Goal: Information Seeking & Learning: Learn about a topic

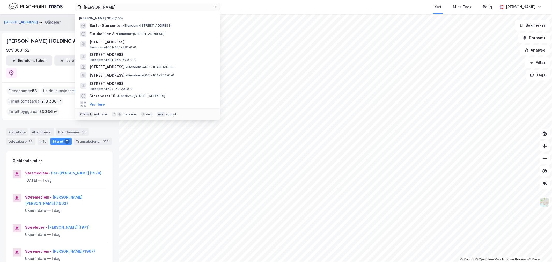
click at [136, 9] on input "[PERSON_NAME]" at bounding box center [148, 7] width 132 height 8
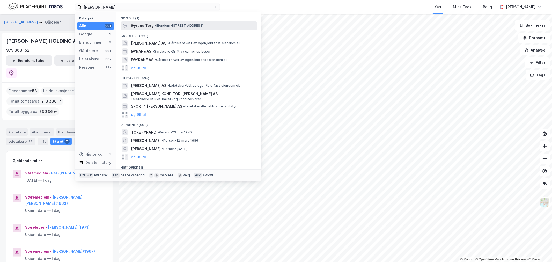
click at [152, 29] on div "Øyrane Torg • Eiendom • [STREET_ADDRESS]" at bounding box center [189, 25] width 137 height 8
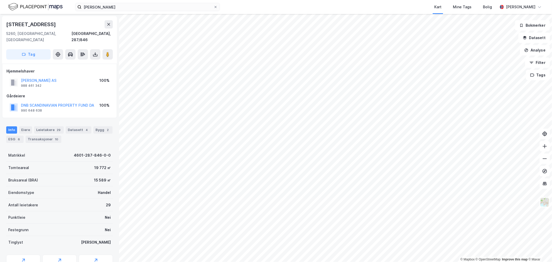
click at [30, 25] on div "[STREET_ADDRESS]" at bounding box center [31, 24] width 51 height 8
copy div "[STREET_ADDRESS]"
click at [542, 51] on button "Analyse" at bounding box center [535, 50] width 30 height 10
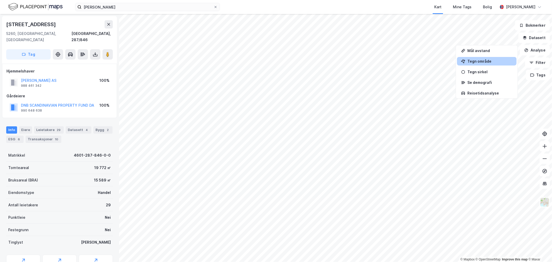
click at [489, 62] on div "Tegn område" at bounding box center [489, 61] width 45 height 4
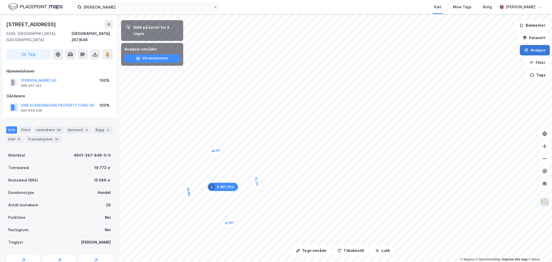
click at [530, 53] on button "Analyse" at bounding box center [535, 50] width 30 height 10
click at [496, 61] on div "Tegn område" at bounding box center [489, 61] width 45 height 4
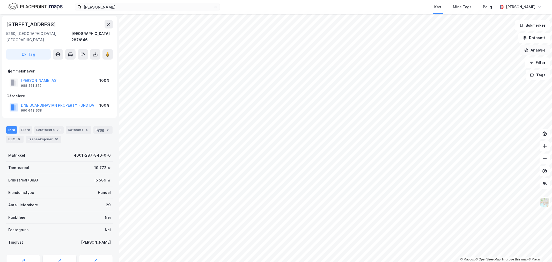
click at [526, 55] on button "Analyse" at bounding box center [535, 50] width 30 height 10
click at [492, 63] on div "Tegn område" at bounding box center [487, 61] width 60 height 9
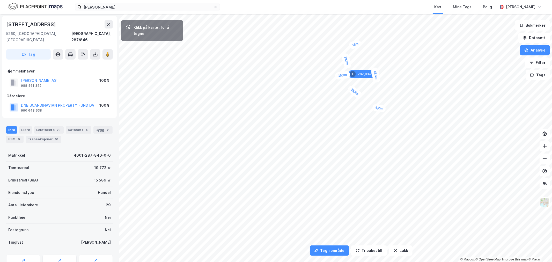
click at [375, 108] on div "6,2m" at bounding box center [379, 108] width 14 height 9
click at [373, 98] on div "6,6m" at bounding box center [374, 103] width 10 height 14
click at [350, 109] on div "3,3m" at bounding box center [350, 106] width 9 height 14
click at [340, 111] on div "6,6m" at bounding box center [345, 110] width 14 height 10
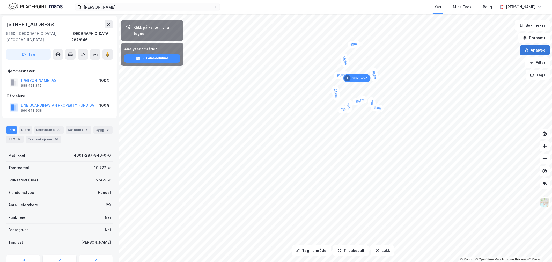
click at [536, 53] on button "Analyse" at bounding box center [535, 50] width 30 height 10
click at [490, 61] on div "Tegn område" at bounding box center [489, 61] width 45 height 4
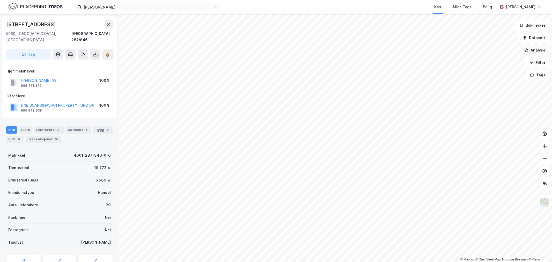
click at [529, 53] on button "Analyse" at bounding box center [535, 50] width 30 height 10
click at [493, 63] on div "Tegn område" at bounding box center [489, 61] width 45 height 4
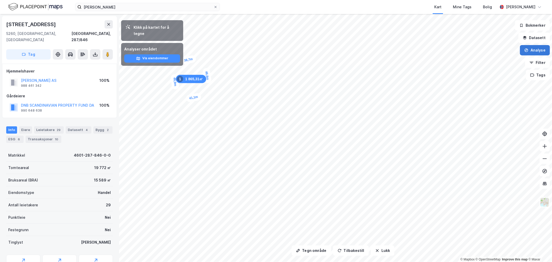
click at [535, 53] on button "Analyse" at bounding box center [535, 50] width 30 height 10
click at [487, 63] on div "Tegn område" at bounding box center [487, 61] width 60 height 9
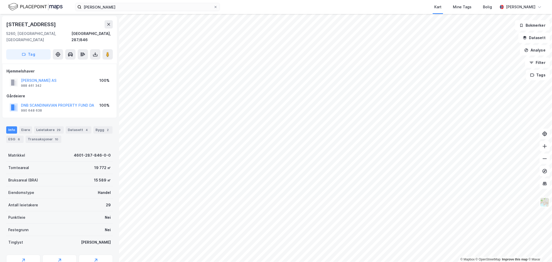
click at [38, 4] on img at bounding box center [35, 6] width 54 height 9
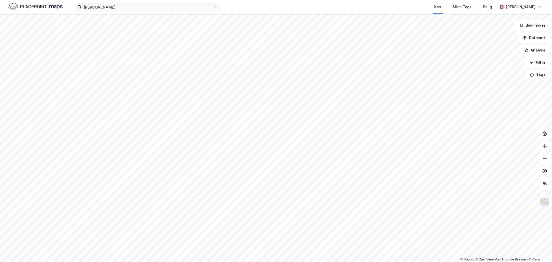
click at [192, 2] on div "øyrane torg Kart Mine Tags [PERSON_NAME] [PERSON_NAME][GEOGRAPHIC_DATA]" at bounding box center [276, 7] width 552 height 14
click at [187, 5] on input "[PERSON_NAME]" at bounding box center [148, 7] width 132 height 8
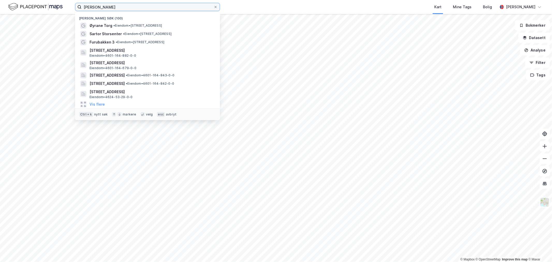
click at [187, 5] on input "[PERSON_NAME]" at bounding box center [148, 7] width 132 height 8
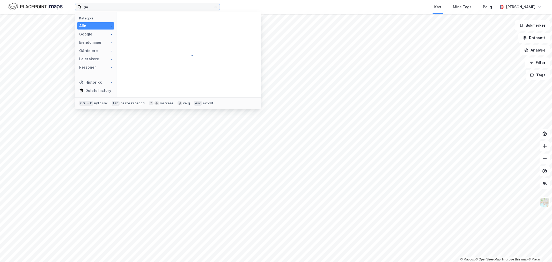
type input "ø"
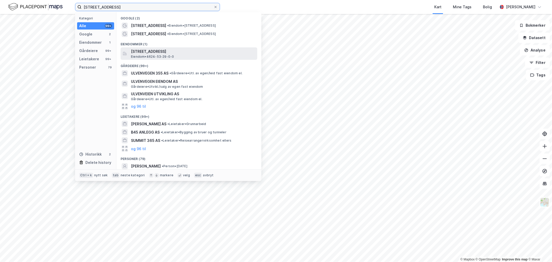
type input "[STREET_ADDRESS]"
click at [184, 49] on span "[STREET_ADDRESS]" at bounding box center [193, 51] width 124 height 6
